Goal: Task Accomplishment & Management: Manage account settings

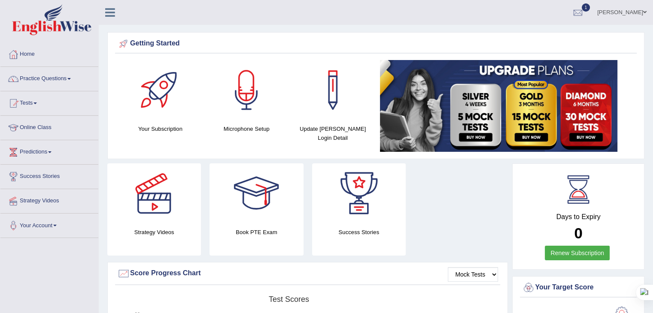
click at [625, 8] on link "Camilo Villamizar Ramirez" at bounding box center [622, 11] width 62 height 22
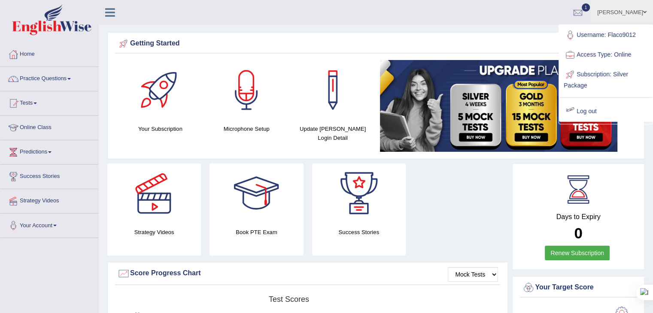
click at [583, 109] on link "Log out" at bounding box center [605, 112] width 93 height 20
